Goal: Communication & Community: Ask a question

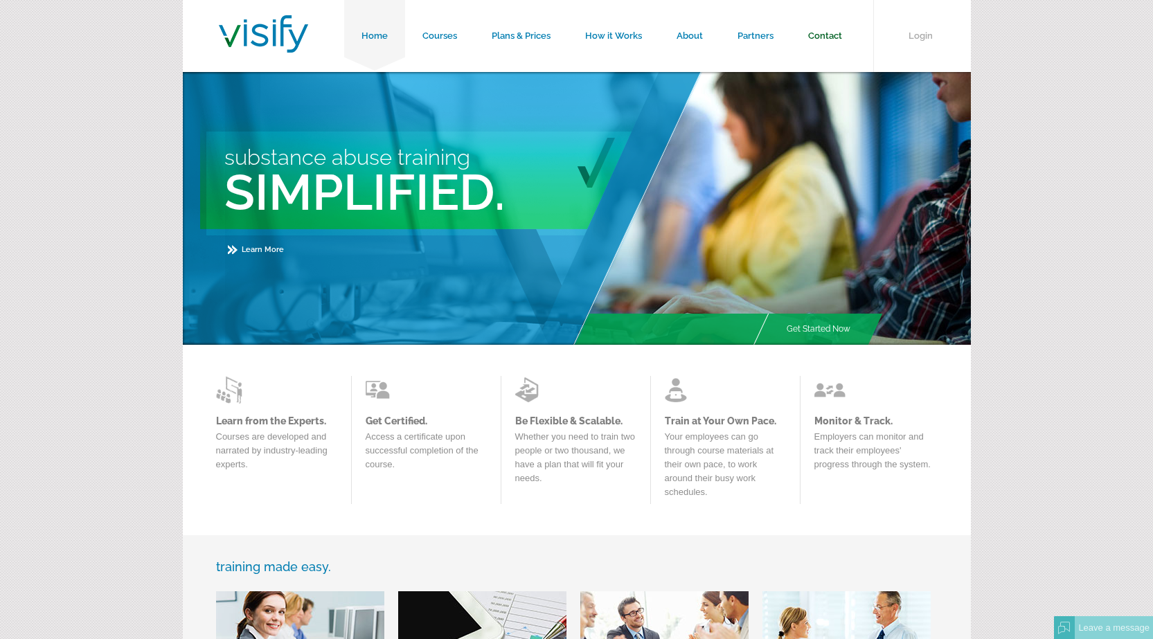
click at [818, 28] on link "Contact" at bounding box center [825, 36] width 69 height 72
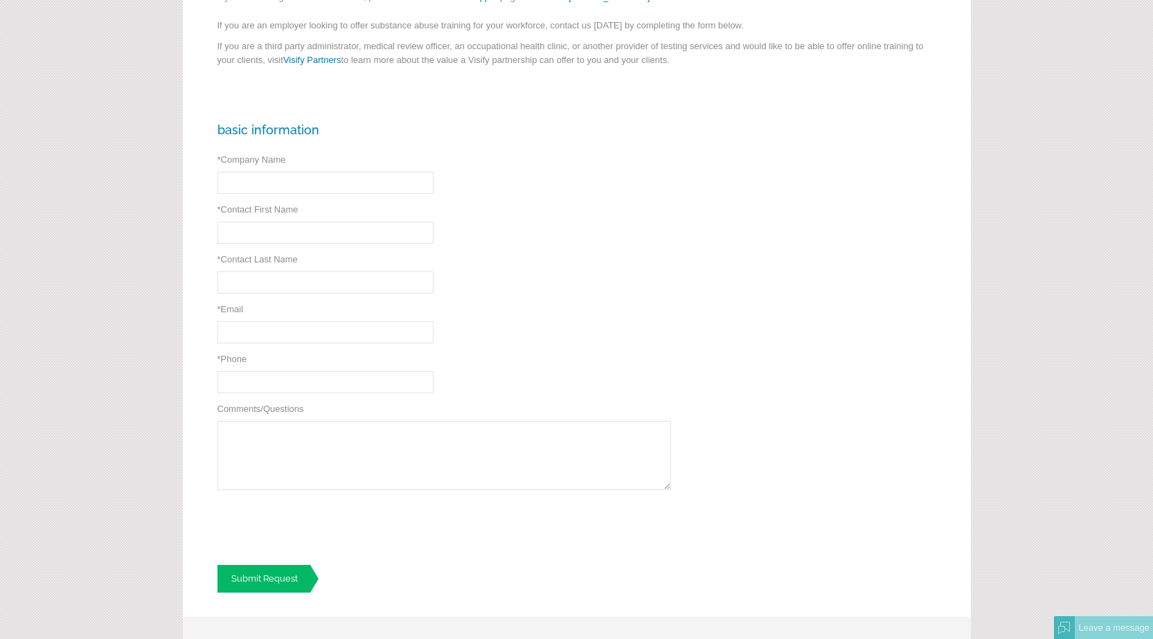
scroll to position [208, 0]
click at [309, 149] on div "Basic Information * Company Name * Required * Contact First Name * Required * C…" at bounding box center [577, 353] width 788 height 519
click at [316, 179] on input "* Company Name" at bounding box center [325, 179] width 216 height 22
type input "Professional Company Page"
type input "Ricky"
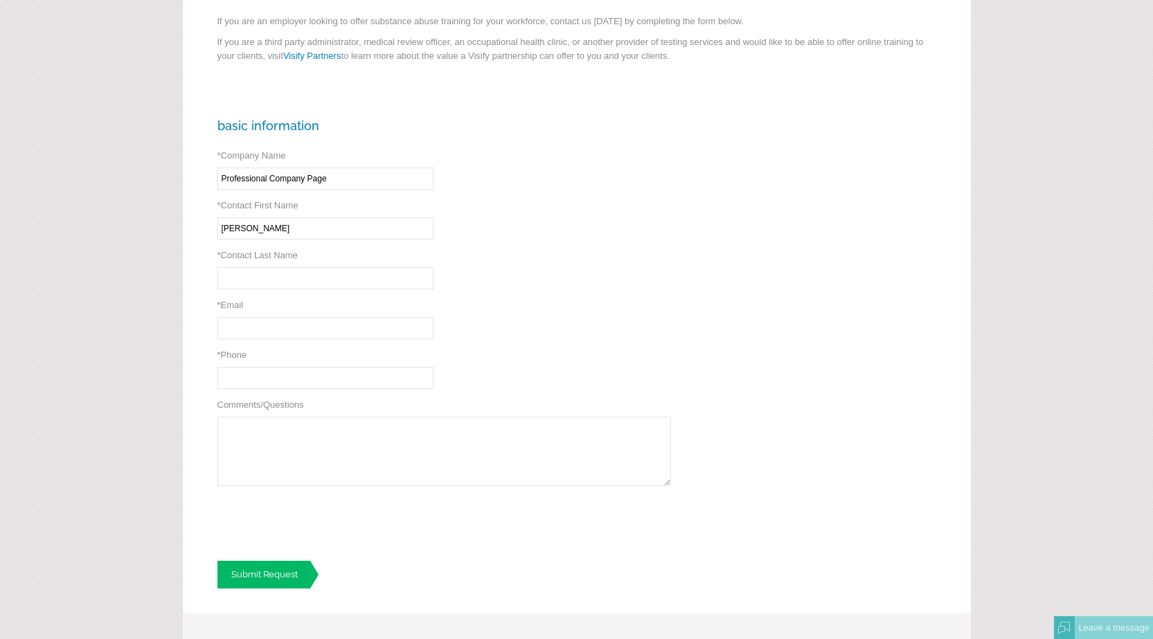
type input "Carder"
type input "rc@procompanypage.com"
type input "(814) 980-5065"
click at [317, 433] on textarea "Comments/Questions" at bounding box center [444, 451] width 454 height 69
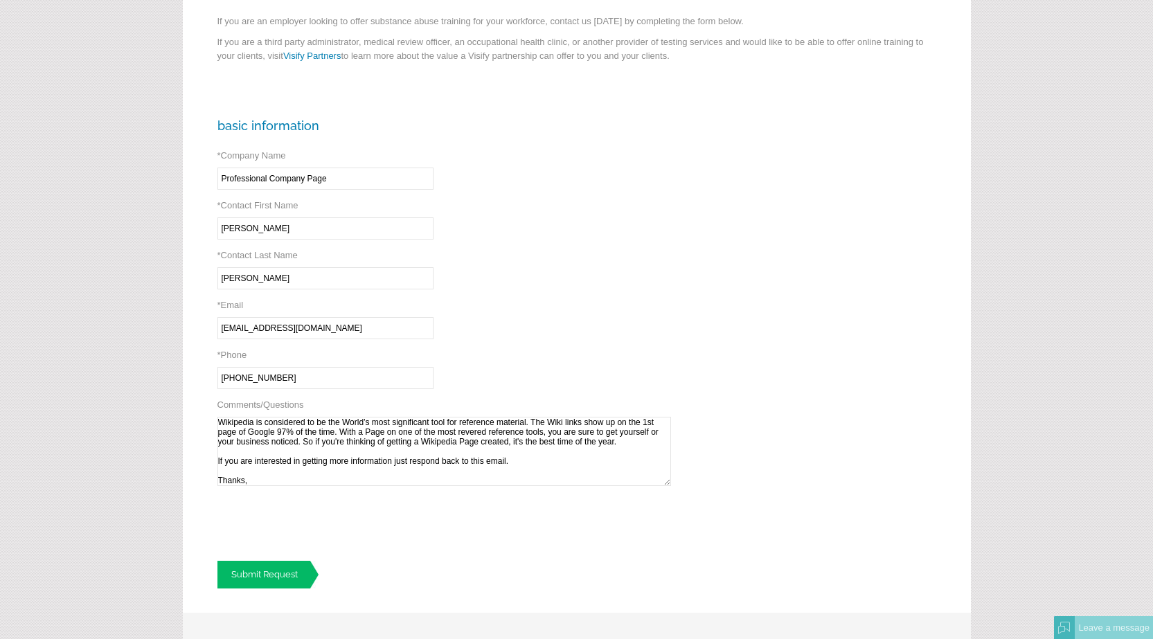
scroll to position [68, 0]
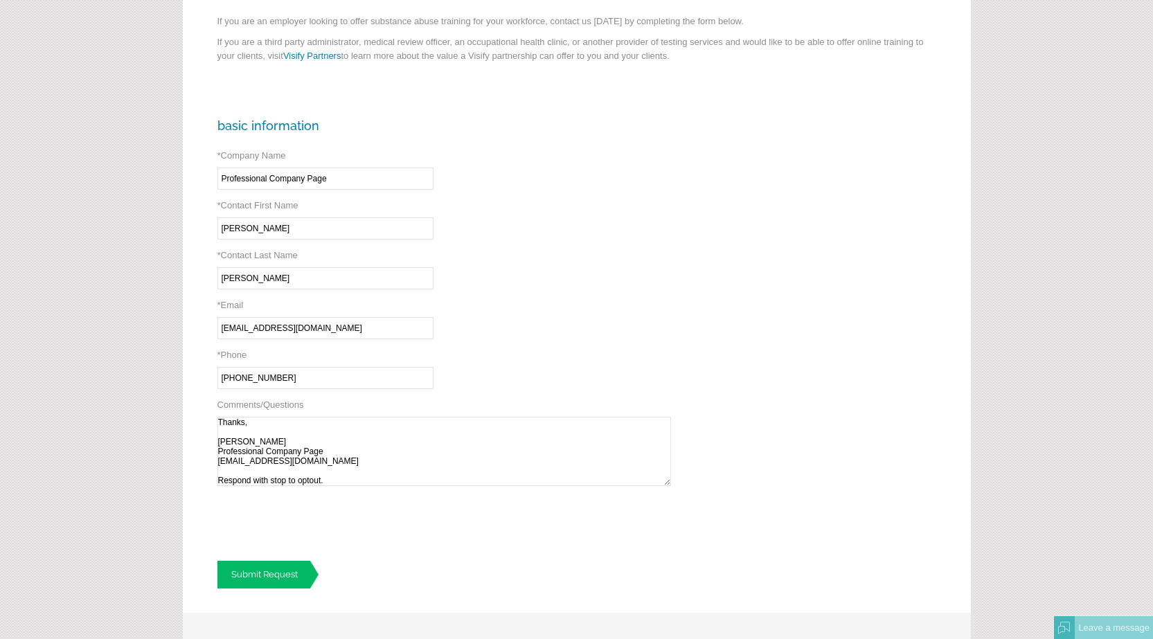
type textarea "Wikipedia is considered to be the World’s most significant tool for reference m…"
click at [282, 568] on link "Submit Request" at bounding box center [267, 575] width 101 height 28
